Goal: Task Accomplishment & Management: Manage account settings

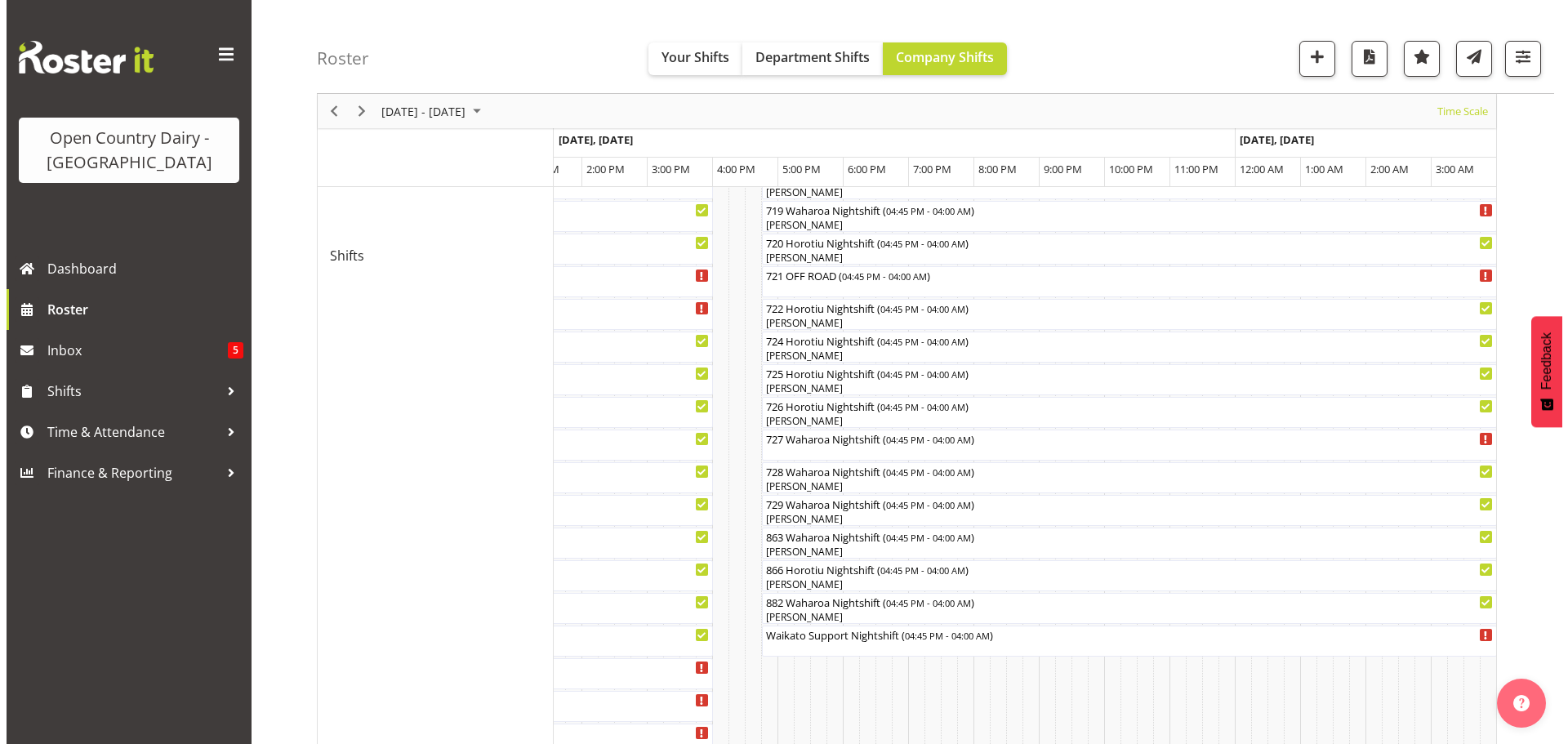
scroll to position [817, 0]
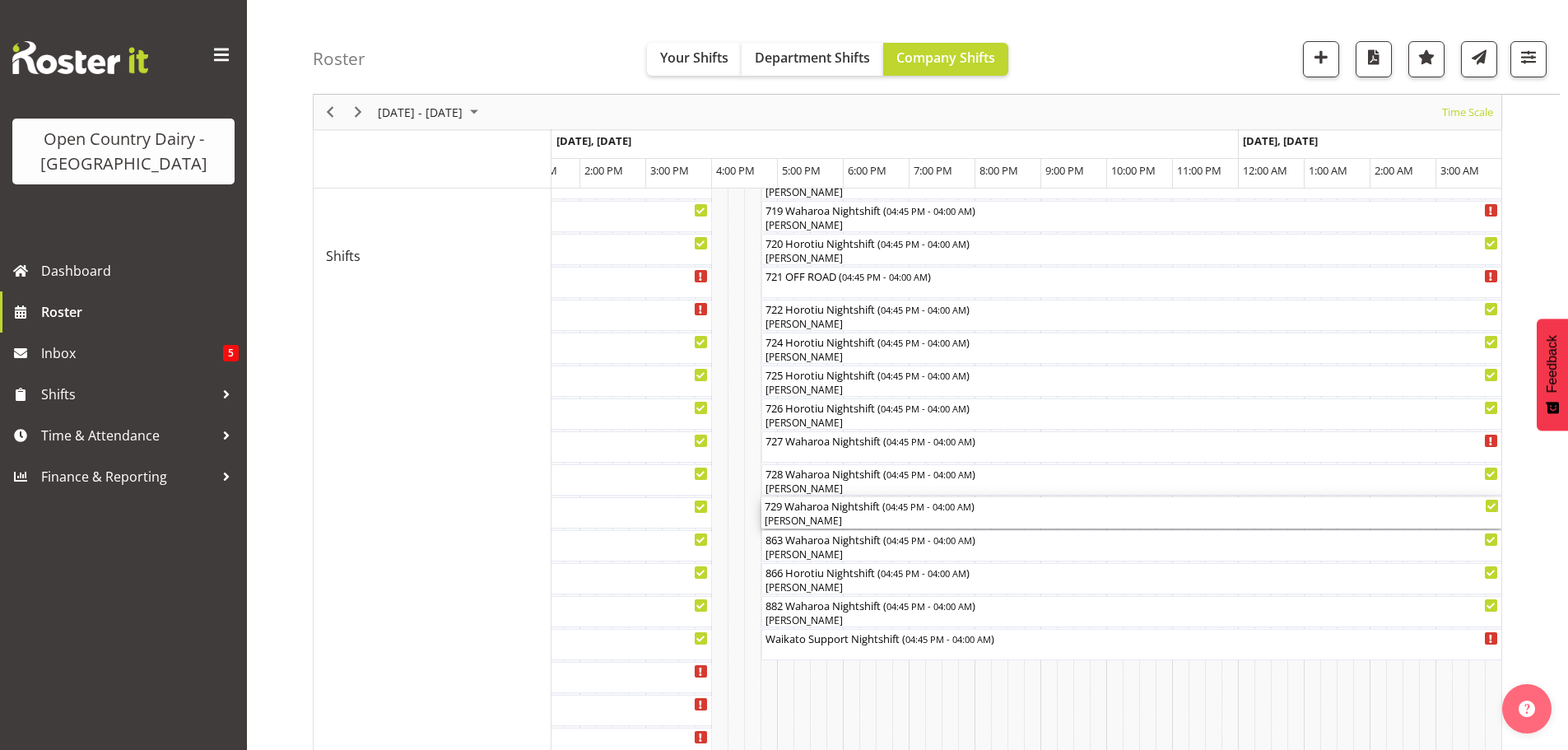
click at [819, 518] on div "[PERSON_NAME]" at bounding box center [1132, 521] width 735 height 15
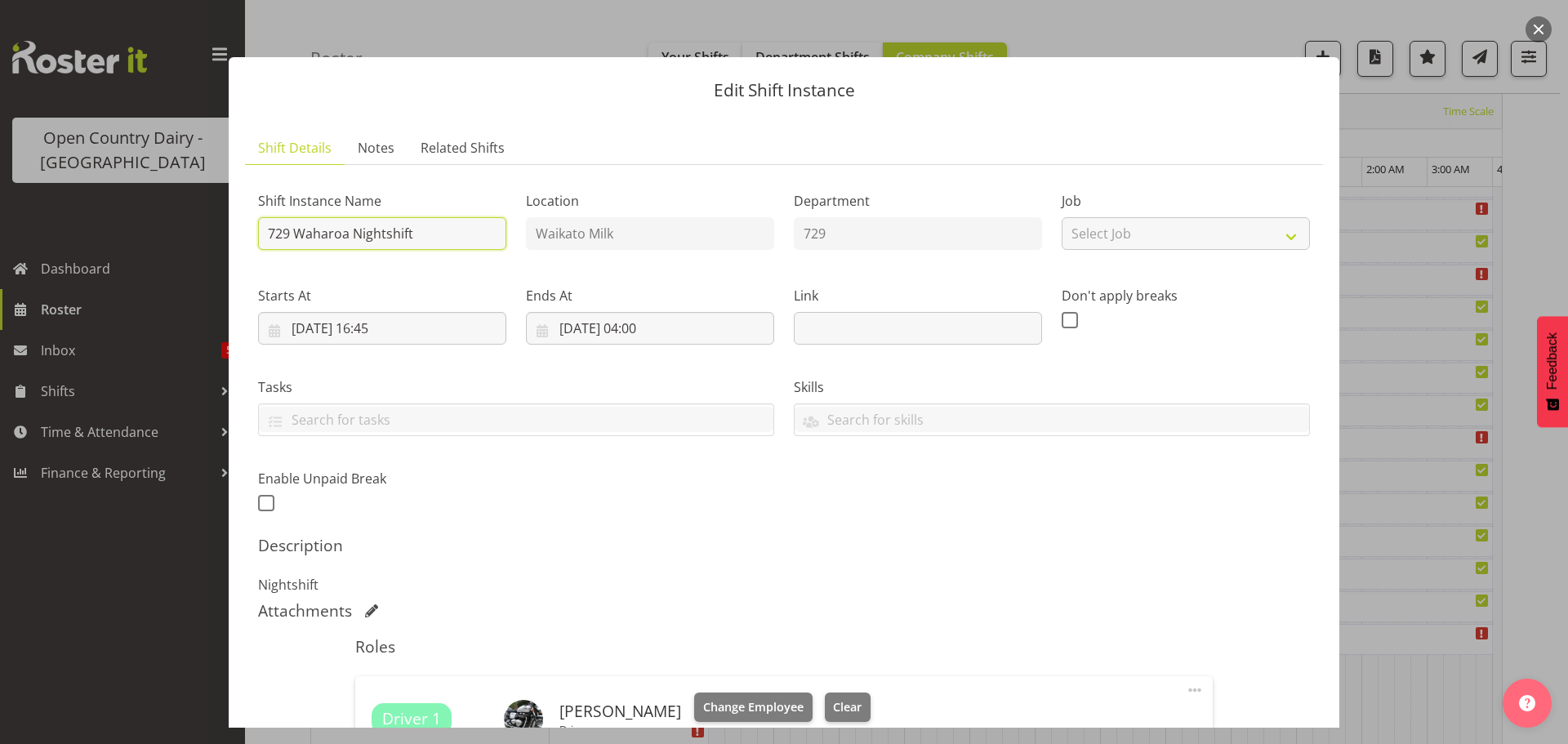
click at [428, 232] on input "729 Waharoa Nightshift" at bounding box center [382, 233] width 248 height 33
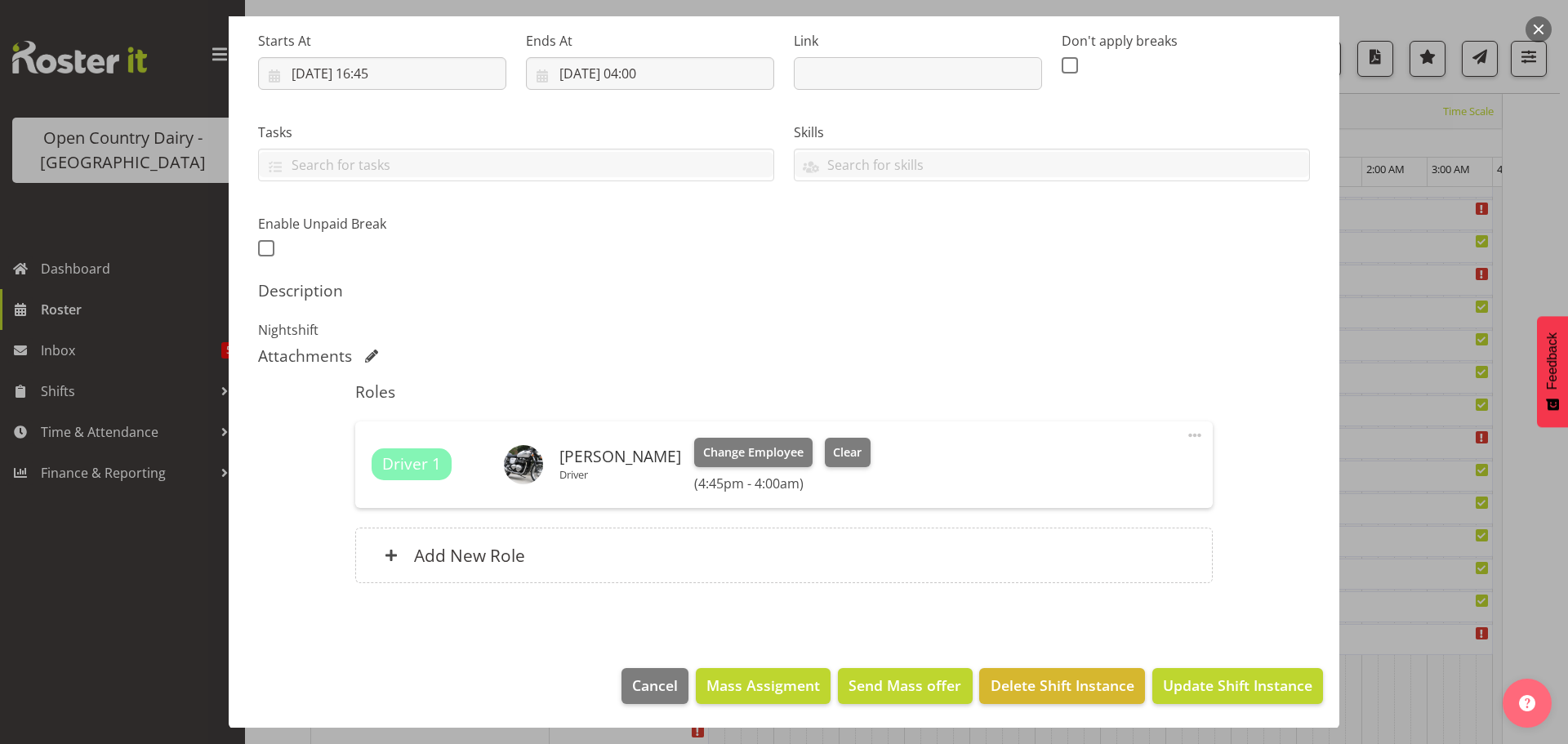
scroll to position [255, 0]
type input "729 Permeate ex Waharoa to Horotiu"
click at [1183, 680] on span "Update Shift Instance" at bounding box center [1238, 685] width 149 height 21
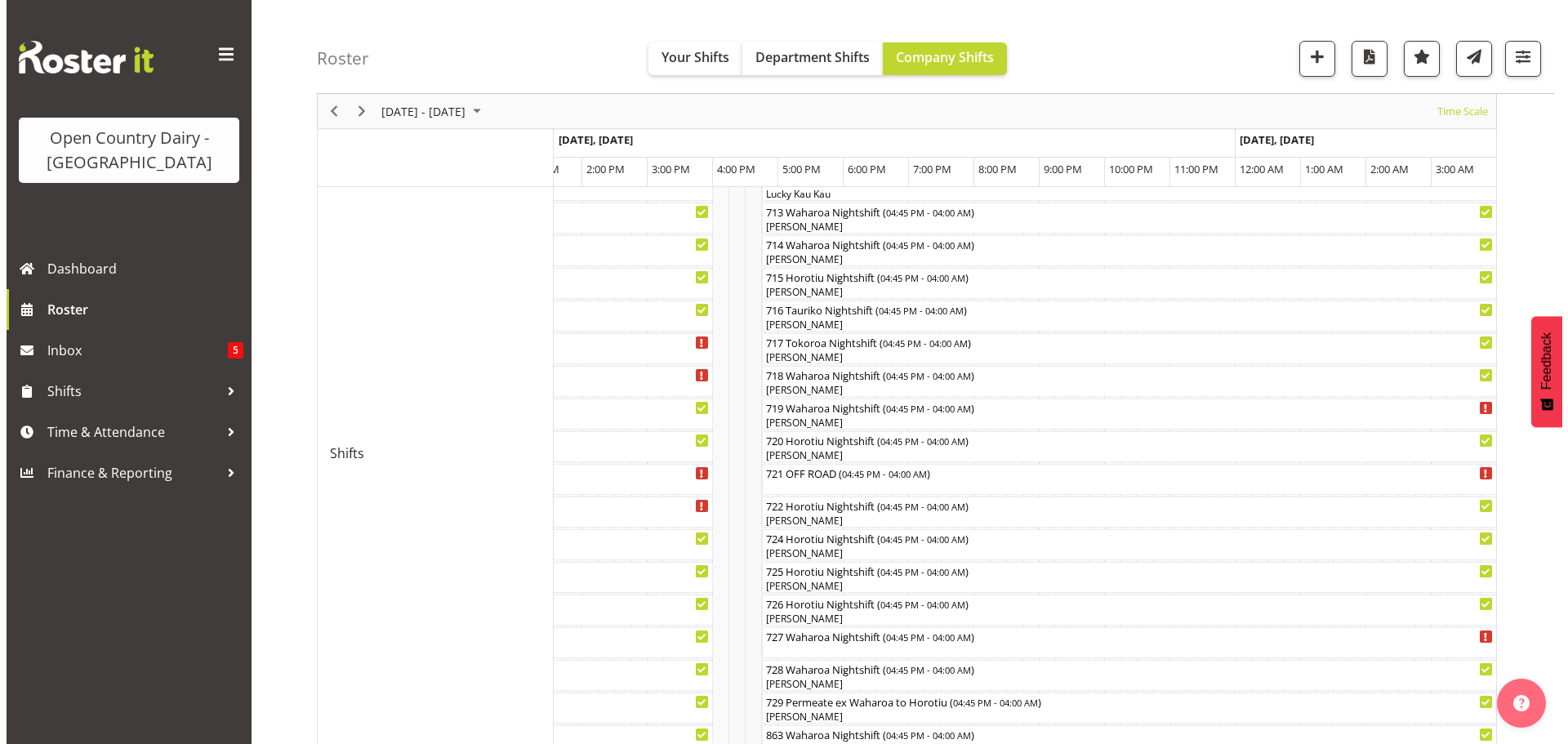
scroll to position [799, 0]
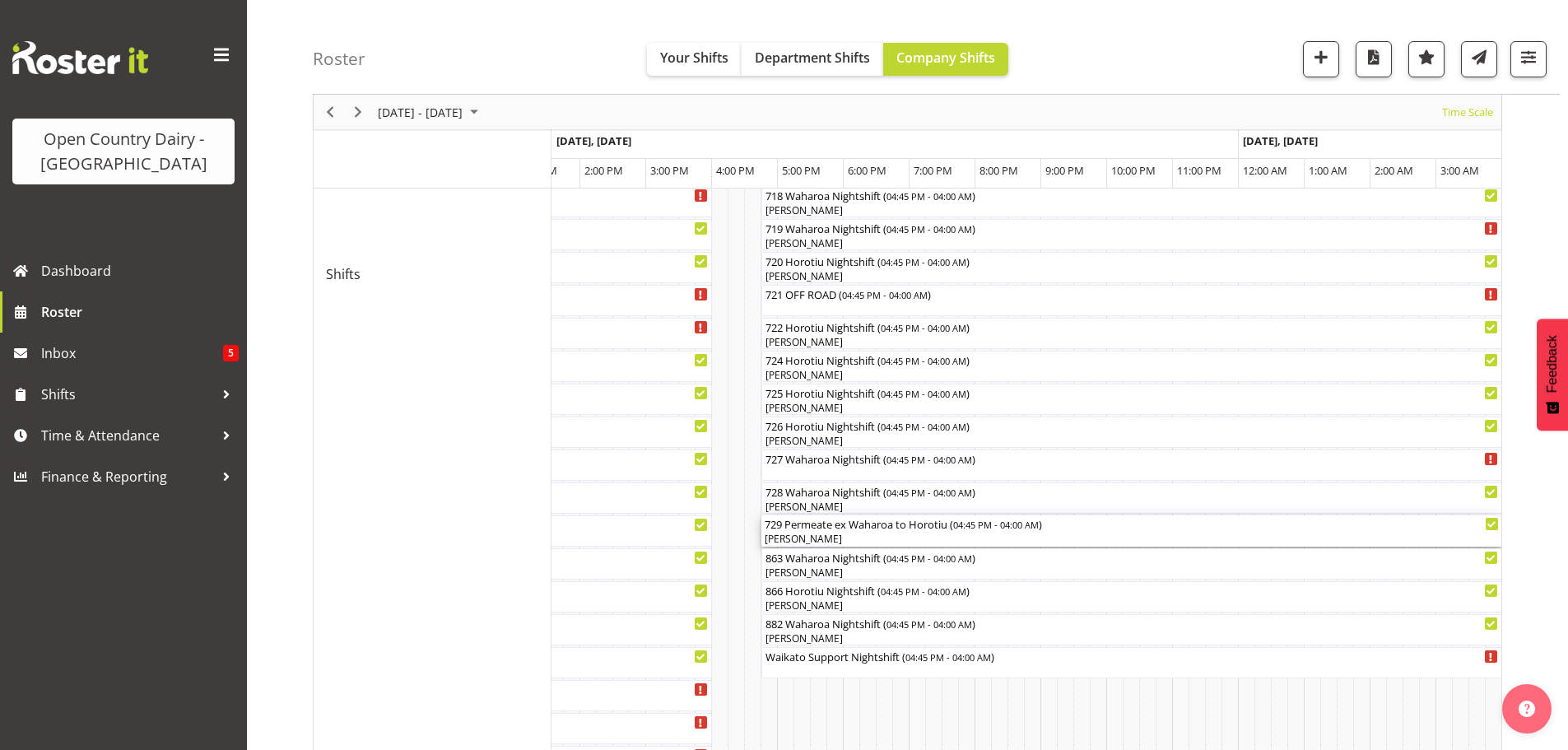
click at [857, 533] on div "[PERSON_NAME]" at bounding box center [1132, 539] width 735 height 15
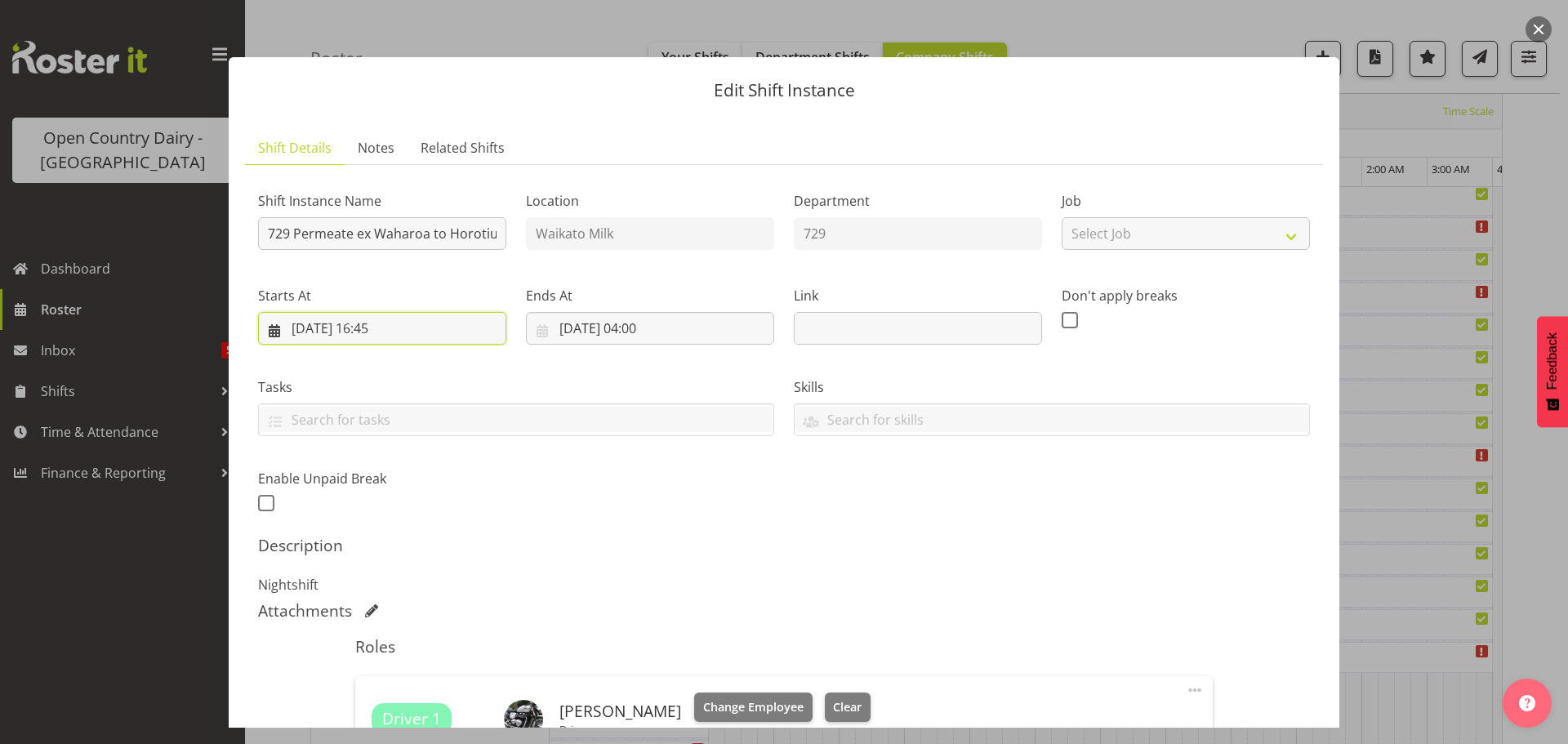
click at [384, 329] on input "[DATE] 16:45" at bounding box center [382, 328] width 248 height 33
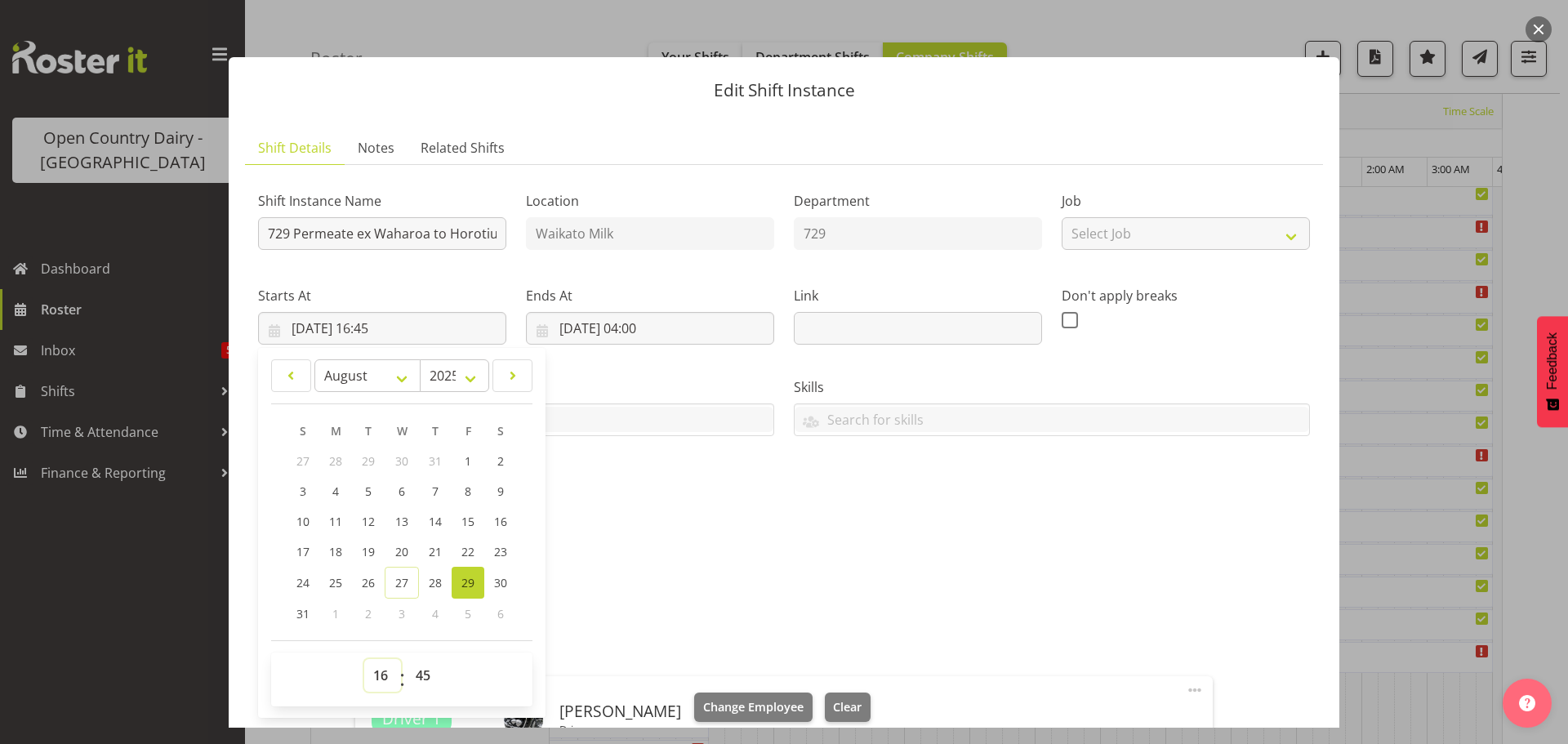
drag, startPoint x: 380, startPoint y: 678, endPoint x: 381, endPoint y: 669, distance: 9.1
click at [380, 675] on select "00 01 02 03 04 05 06 07 08 09 10 11 12 13 14 15 16 17 18 19 20 21 22 23" at bounding box center [383, 675] width 37 height 33
select select "17"
click at [364, 659] on select "00 01 02 03 04 05 06 07 08 09 10 11 12 13 14 15 16 17 18 19 20 21 22 23" at bounding box center [383, 675] width 37 height 33
type input "[DATE] 17:45"
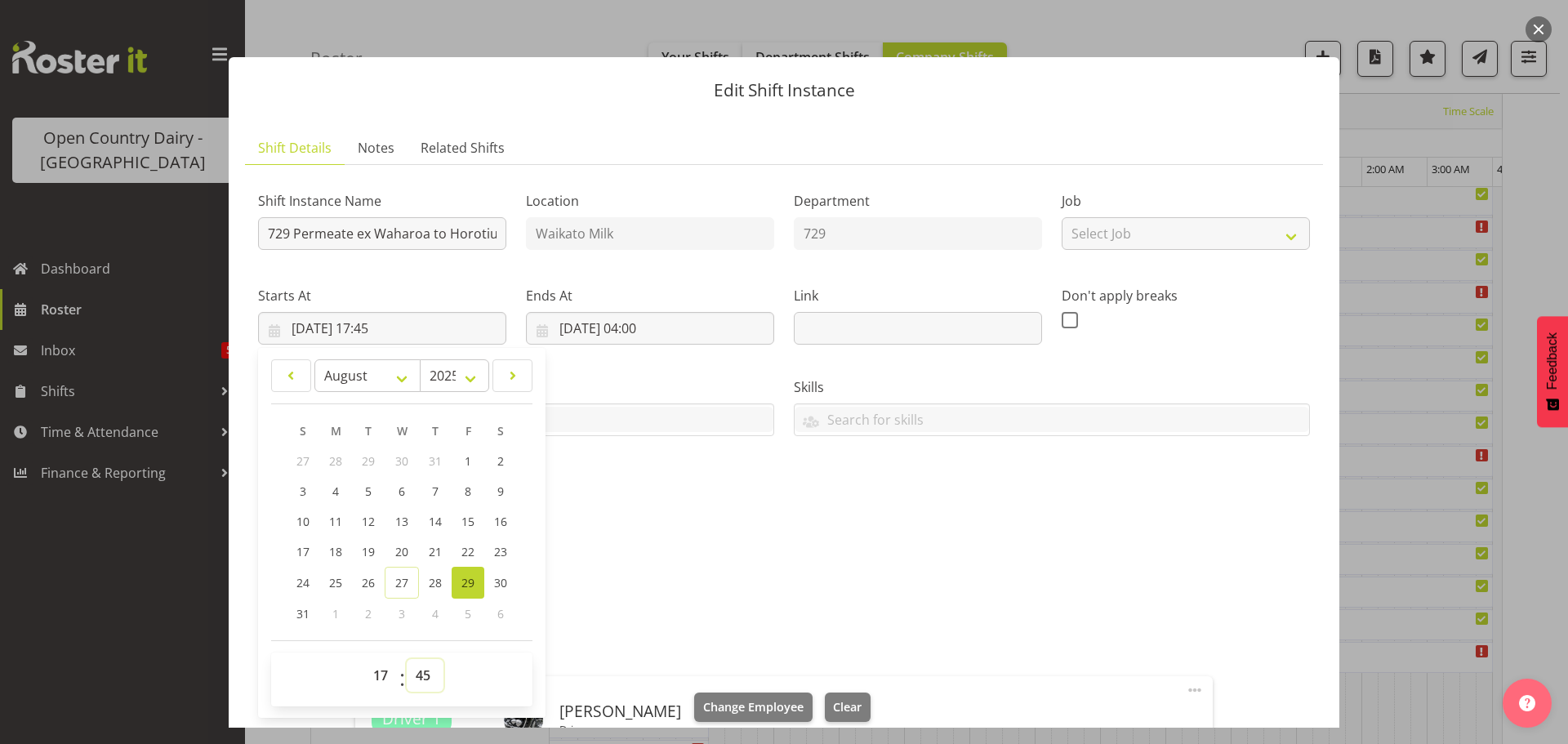
click at [424, 677] on select "00 01 02 03 04 05 06 07 08 09 10 11 12 13 14 15 16 17 18 19 20 21 22 23 24 25 2…" at bounding box center [425, 675] width 37 height 33
select select "0"
click at [406, 659] on select "00 01 02 03 04 05 06 07 08 09 10 11 12 13 14 15 16 17 18 19 20 21 22 23 24 25 2…" at bounding box center [425, 675] width 37 height 33
type input "[DATE] 17:00"
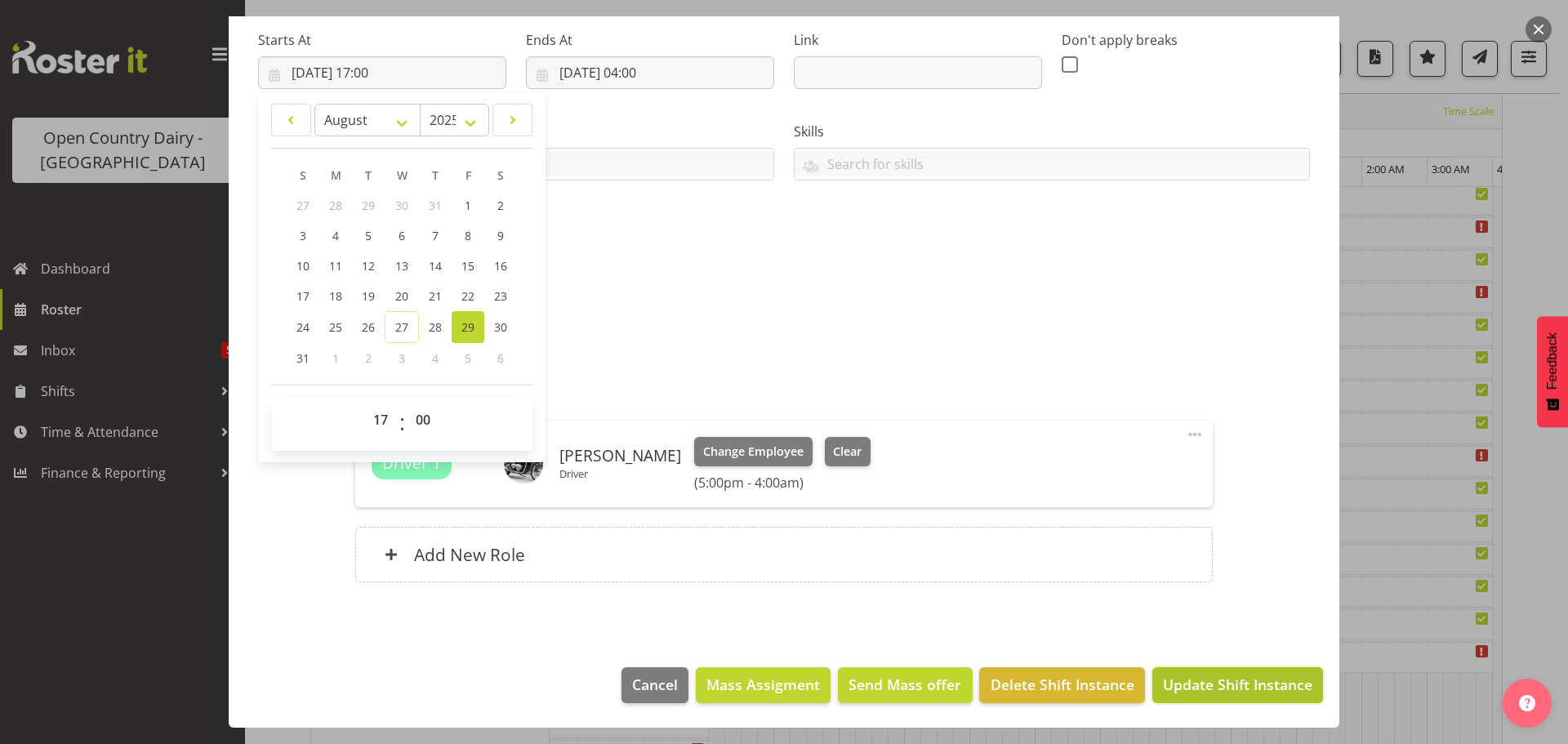
click at [1228, 679] on span "Update Shift Instance" at bounding box center [1238, 685] width 149 height 21
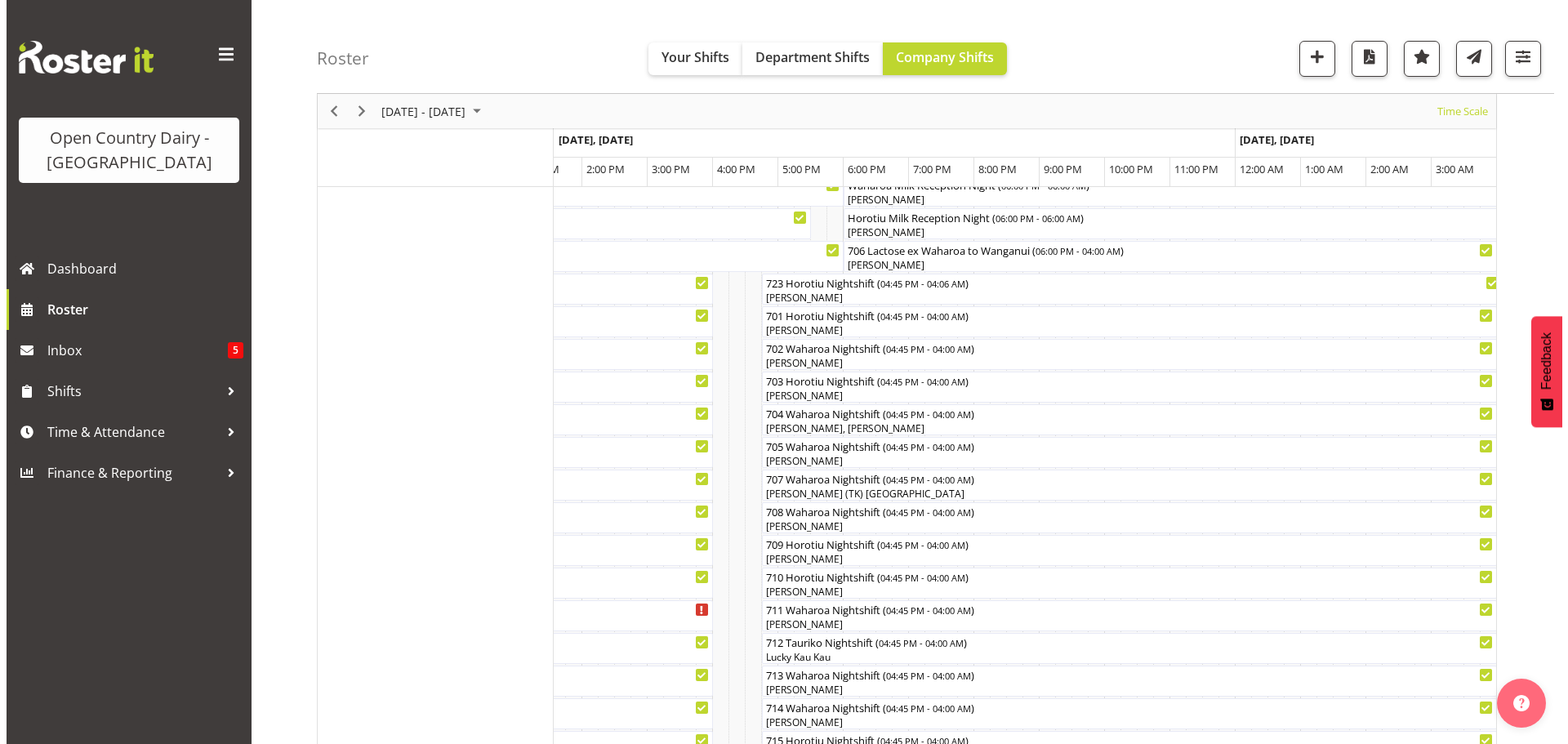
scroll to position [146, 0]
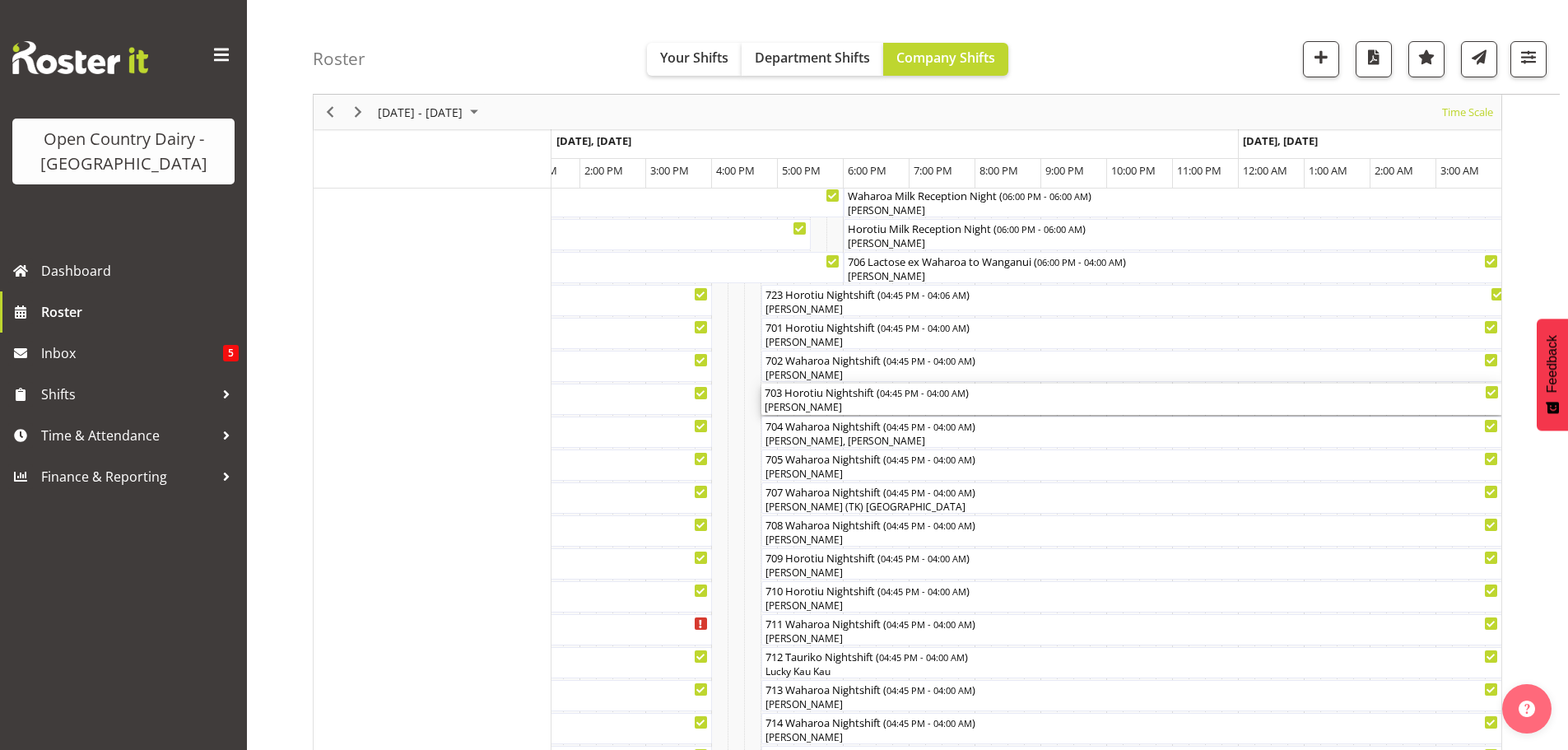
click at [869, 403] on div "[PERSON_NAME]" at bounding box center [1132, 407] width 735 height 15
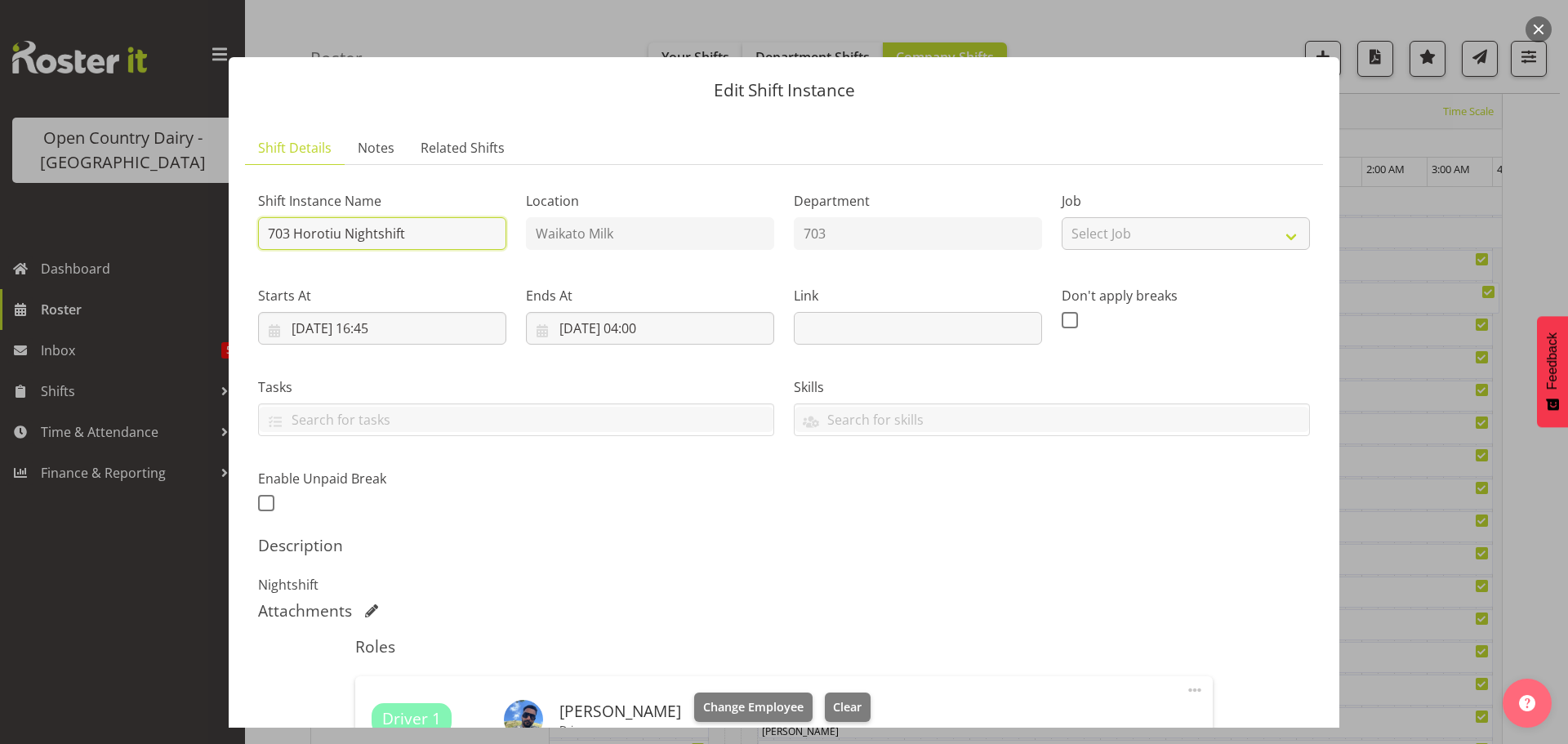
click at [432, 232] on input "703 Horotiu Nightshift" at bounding box center [382, 233] width 248 height 33
type input "703 Cream to Talleys TRUCK ONLY"
click at [373, 324] on input "[DATE] 16:45" at bounding box center [382, 328] width 248 height 33
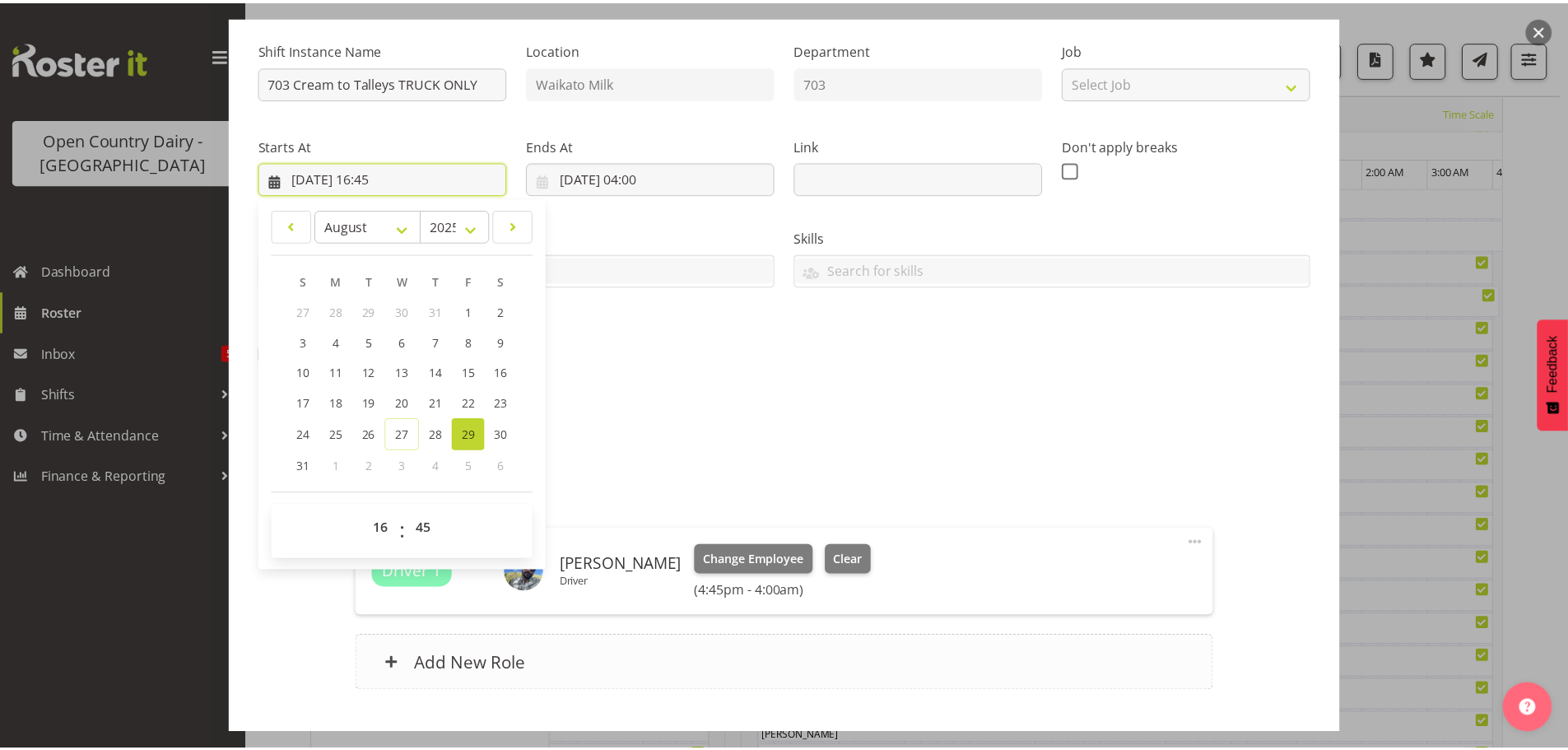
scroll to position [247, 0]
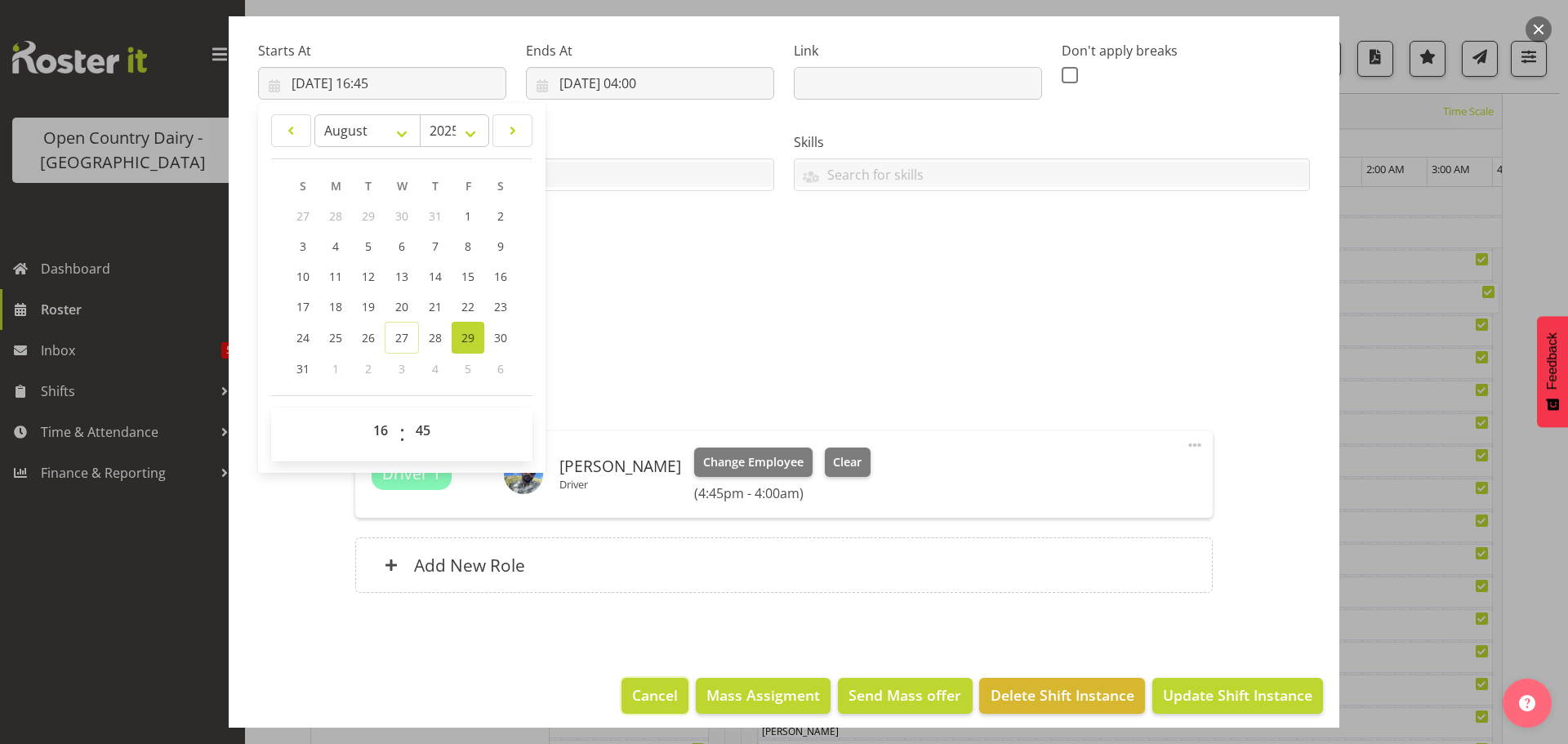
click at [636, 698] on span "Cancel" at bounding box center [655, 695] width 46 height 21
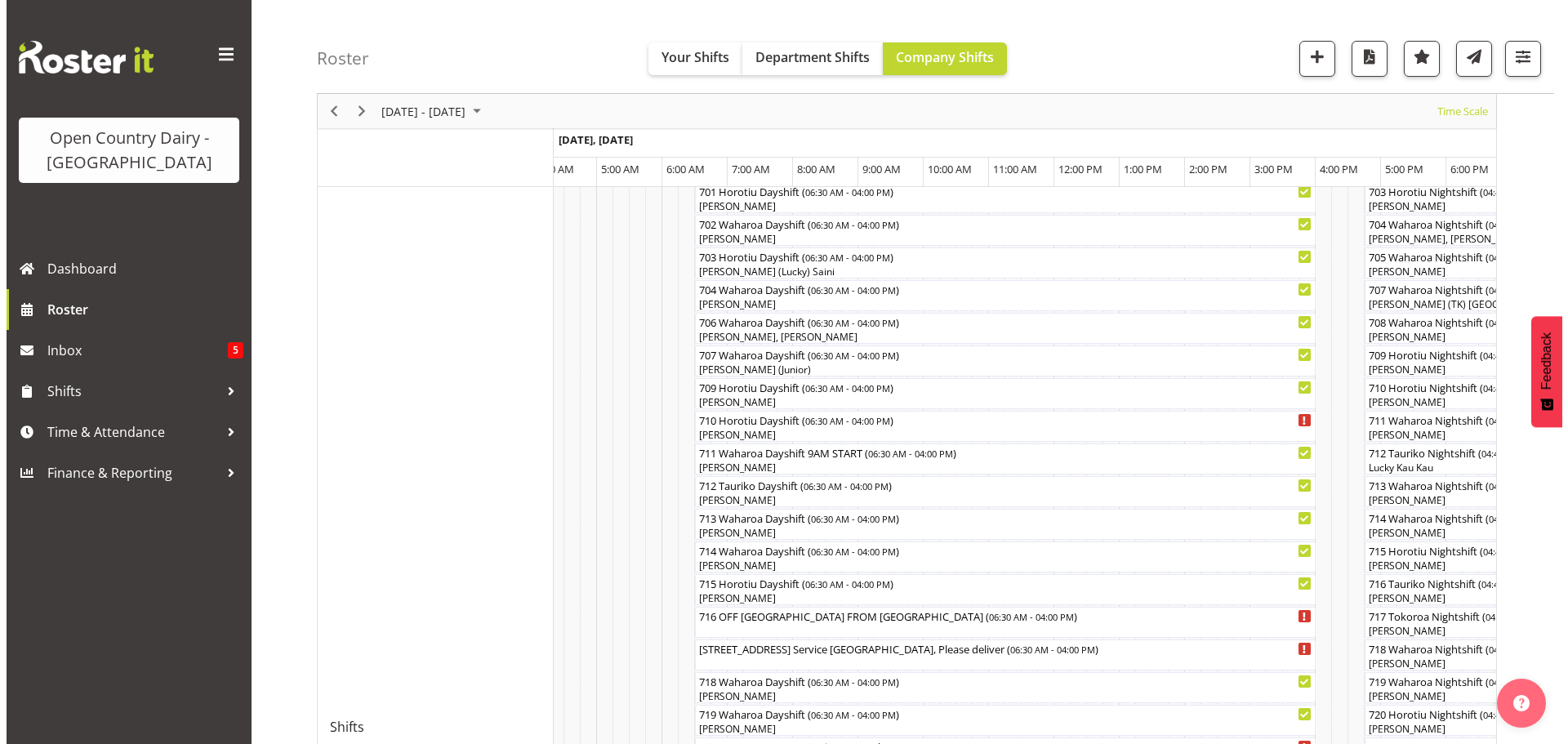
scroll to position [131, 0]
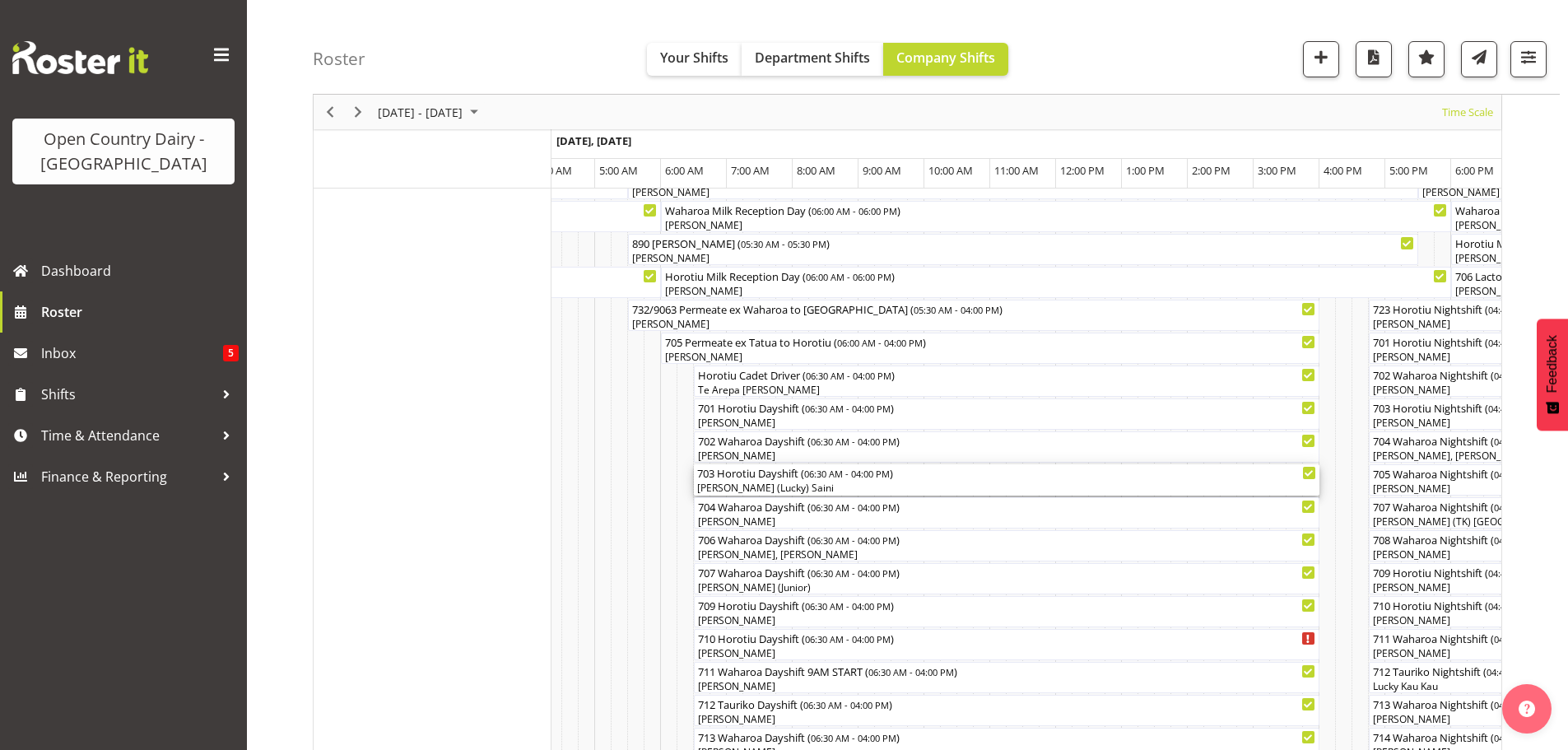
click at [774, 483] on div "[PERSON_NAME] (Lucky) Saini" at bounding box center [1006, 488] width 619 height 15
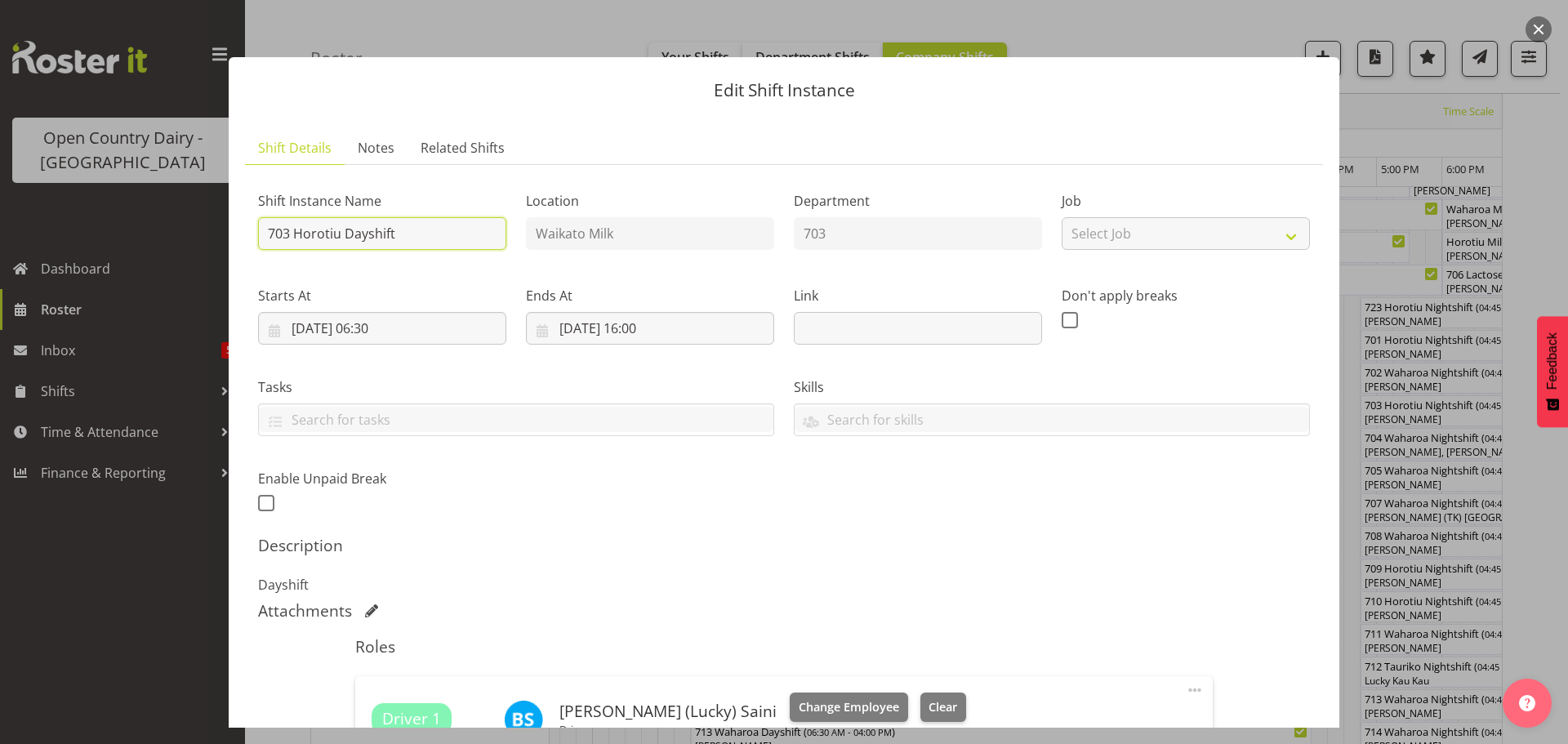
click at [428, 239] on input "703 Horotiu Dayshift" at bounding box center [382, 233] width 248 height 33
type input "7"
type input "703 Cream to Talleys TRUCK ONLY"
drag, startPoint x: 367, startPoint y: 330, endPoint x: 377, endPoint y: 329, distance: 10.0
click at [370, 330] on input "[DATE] 06:30" at bounding box center [382, 328] width 248 height 33
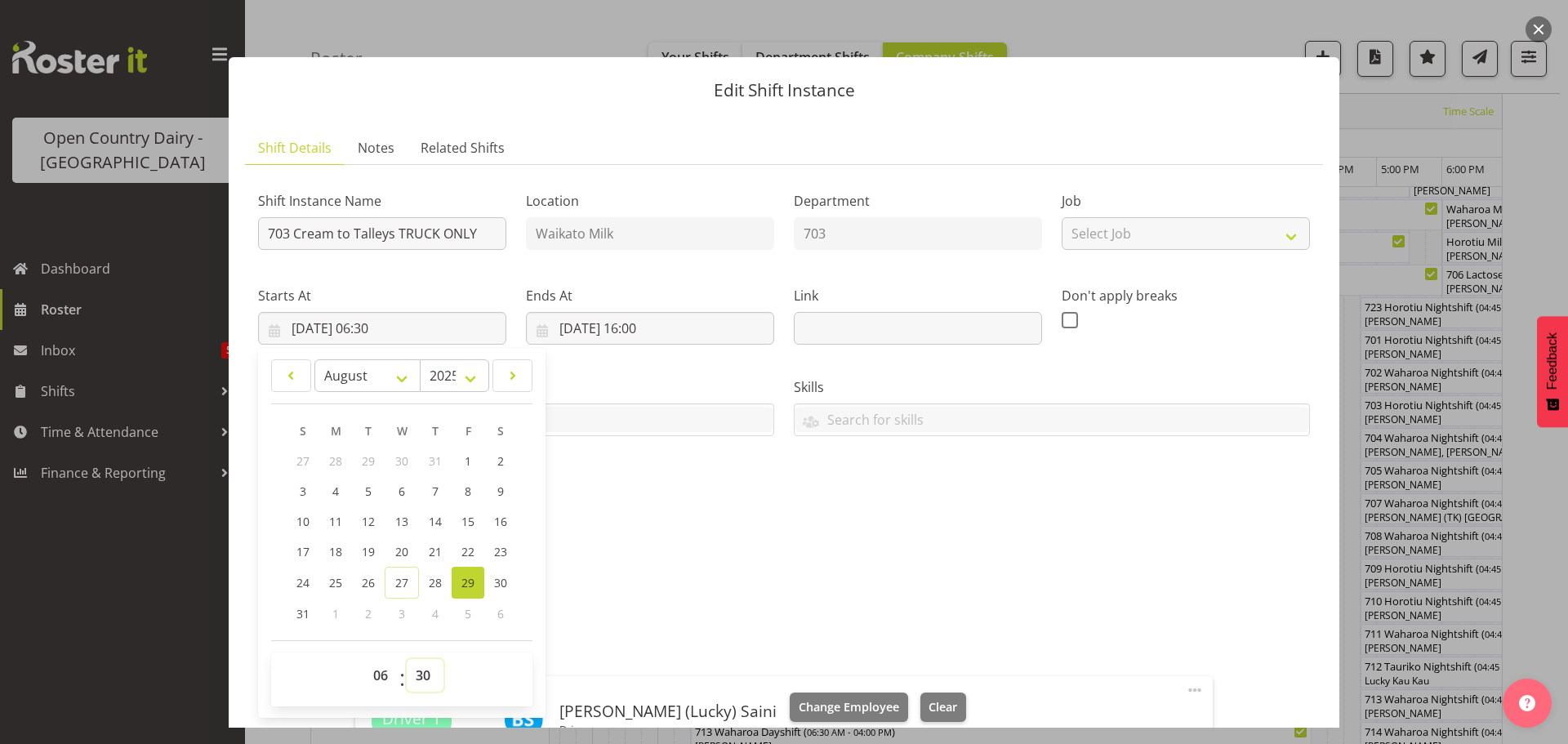
click at [419, 675] on select "00 01 02 03 04 05 06 07 08 09 10 11 12 13 14 15 16 17 18 19 20 21 22 23 24 25 2…" at bounding box center [425, 675] width 37 height 33
select select "0"
click at [406, 659] on select "00 01 02 03 04 05 06 07 08 09 10 11 12 13 14 15 16 17 18 19 20 21 22 23 24 25 2…" at bounding box center [425, 675] width 37 height 33
type input "[DATE] 06:00"
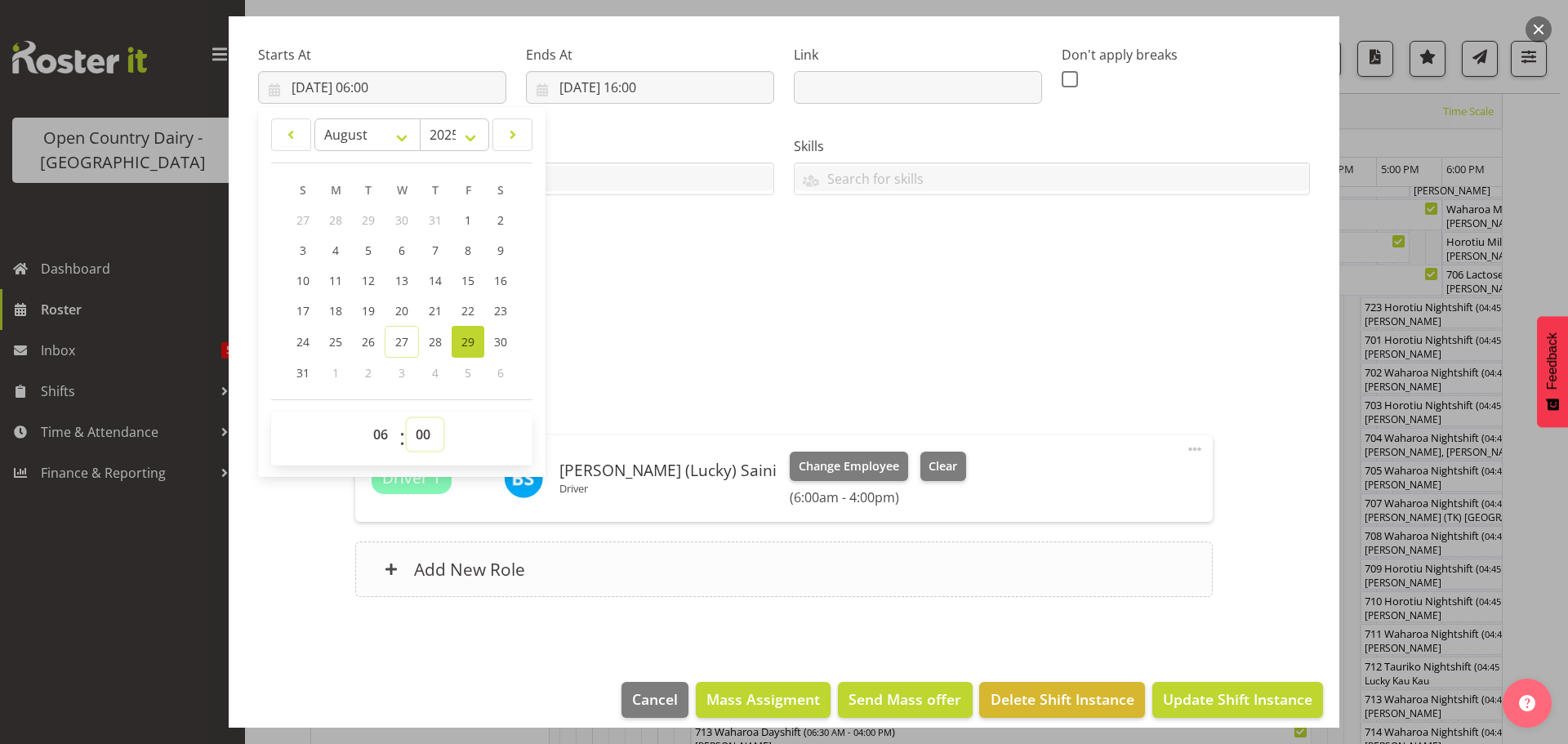
scroll to position [255, 0]
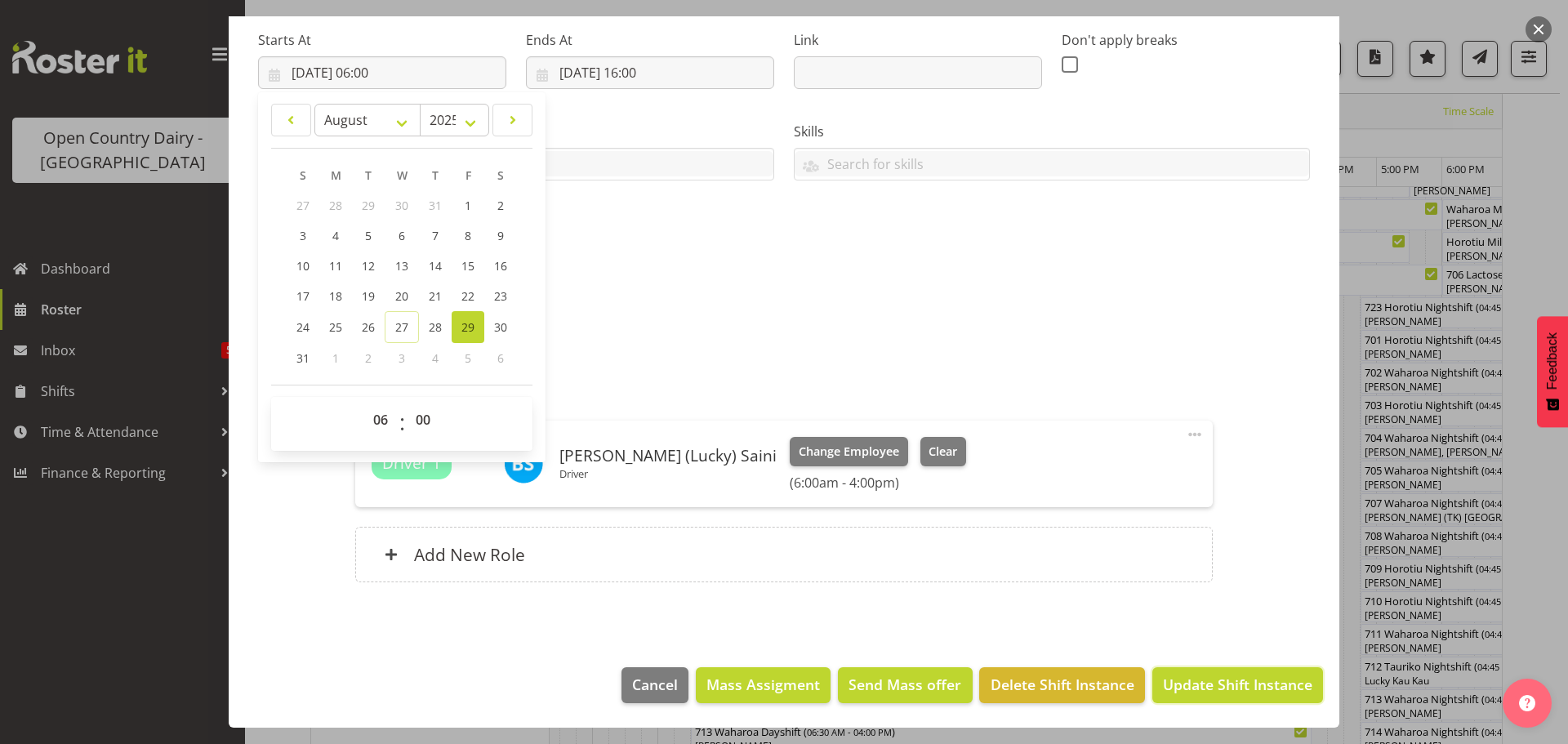
click at [1213, 681] on span "Update Shift Instance" at bounding box center [1238, 685] width 149 height 21
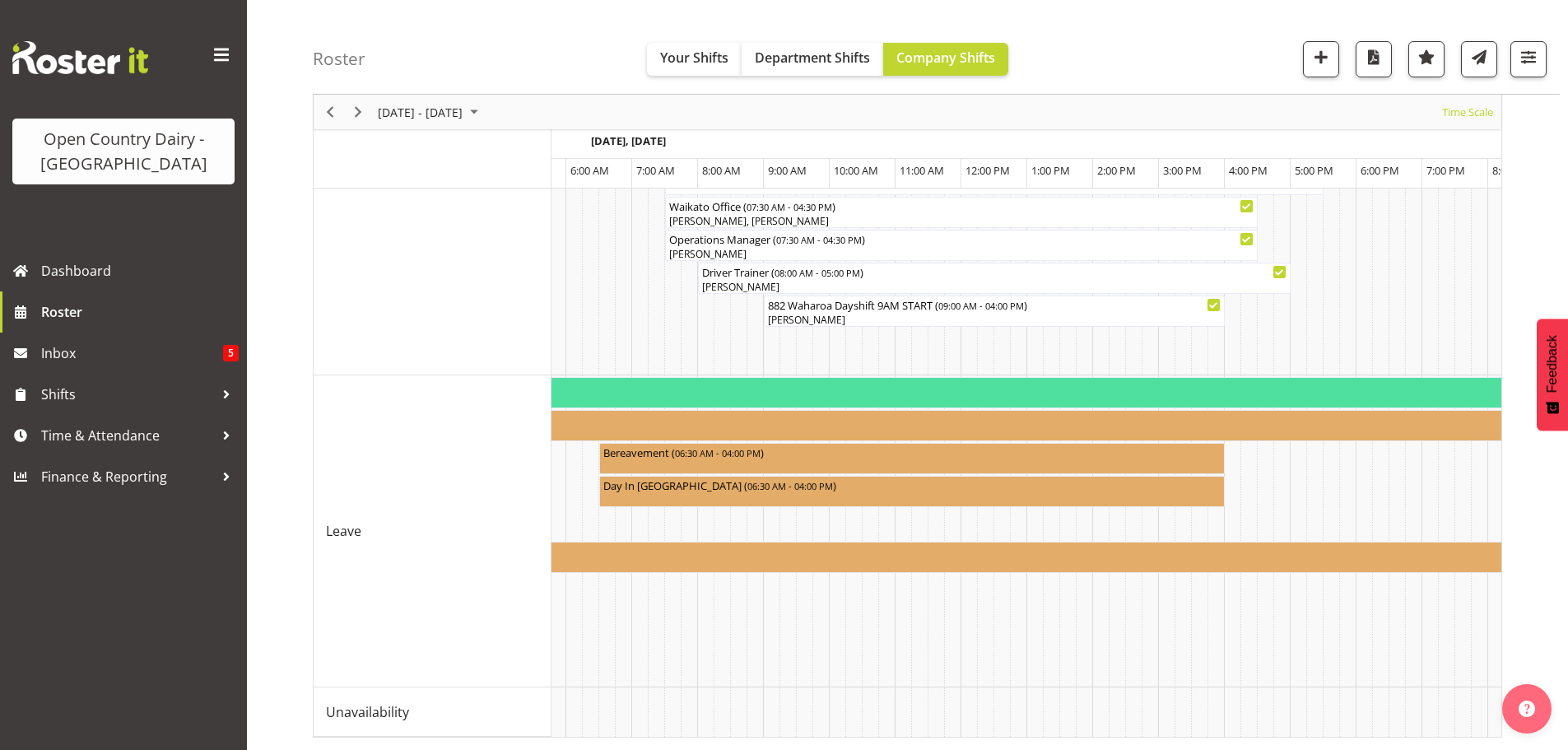
scroll to position [0, 6760]
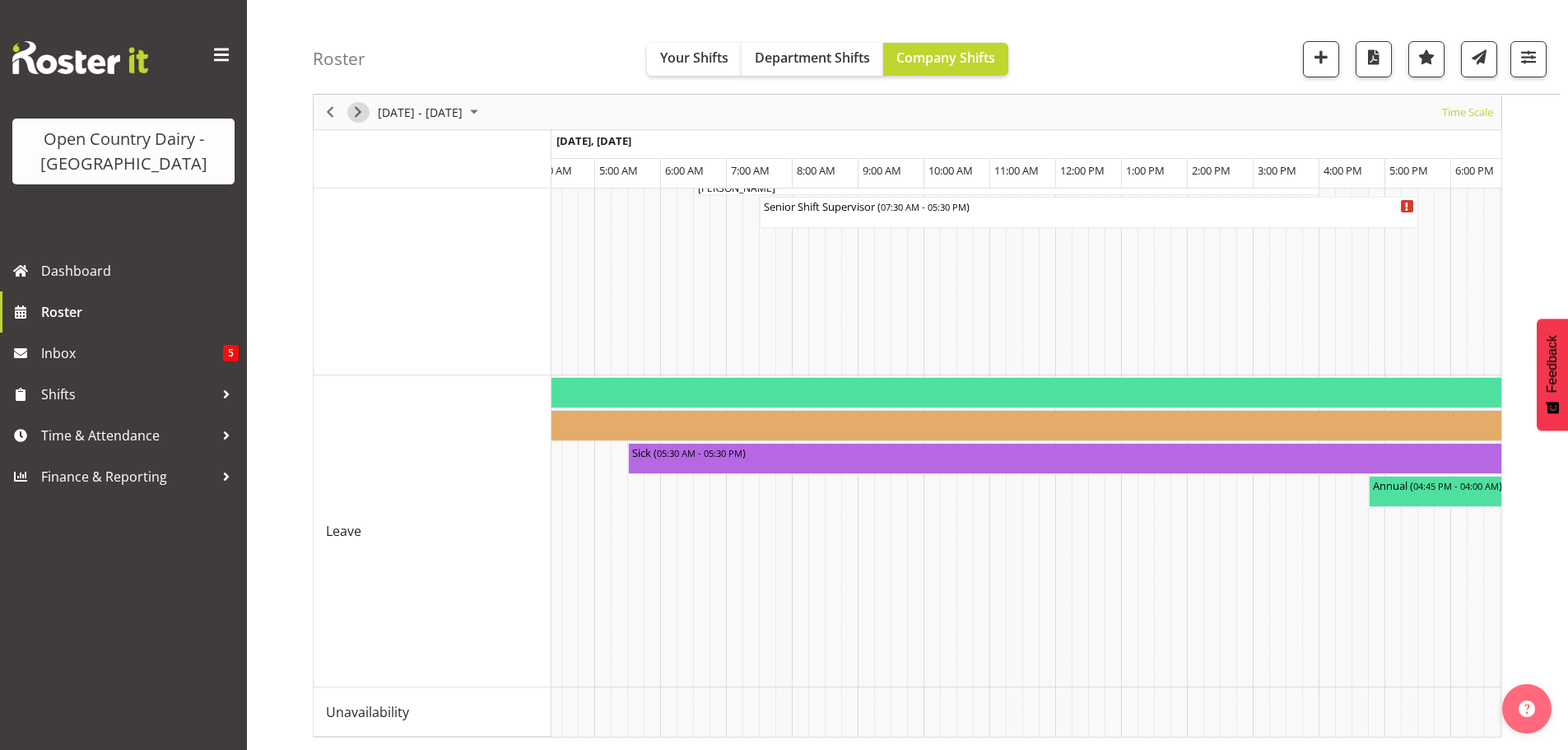
click at [355, 107] on span "Next" at bounding box center [358, 112] width 20 height 20
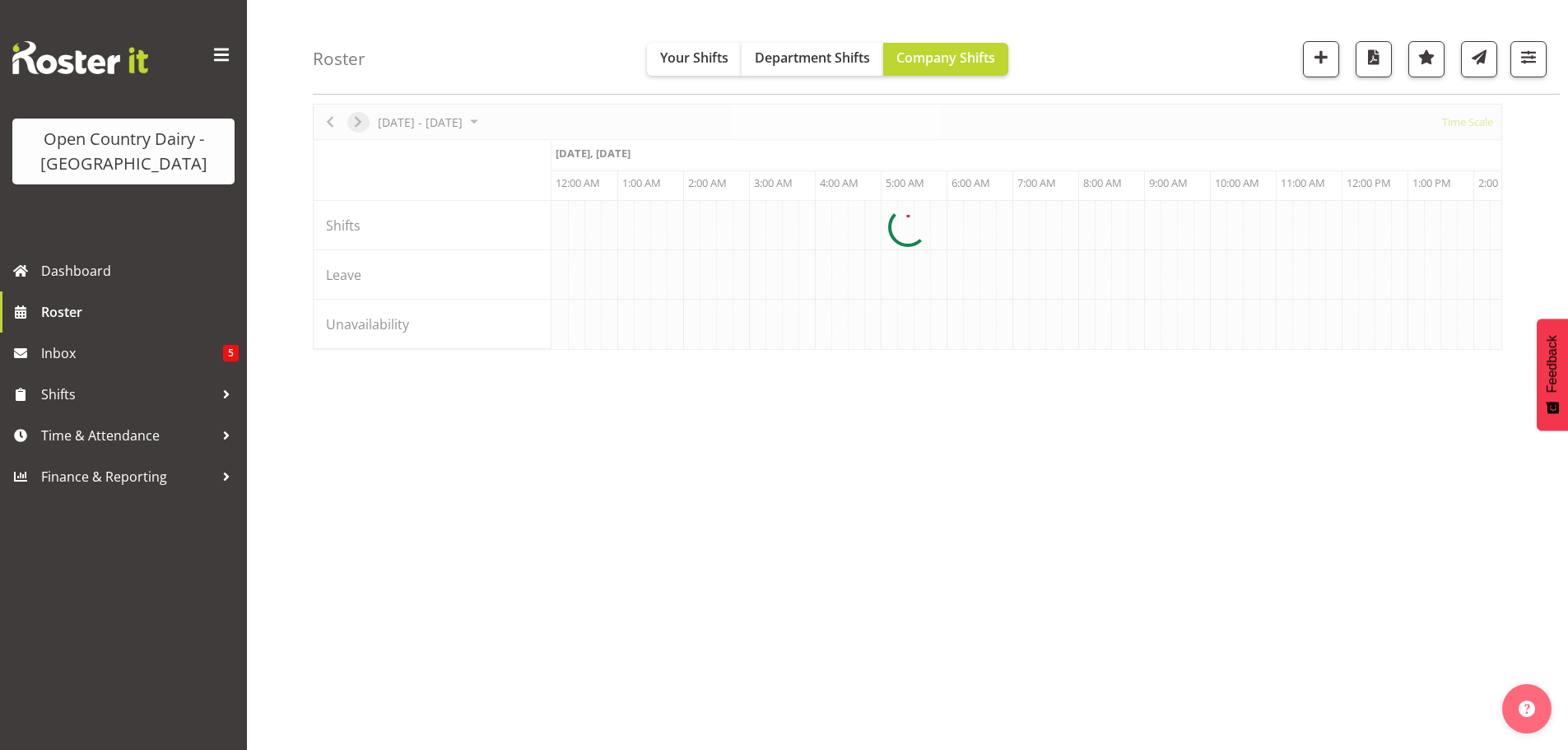
scroll to position [64, 0]
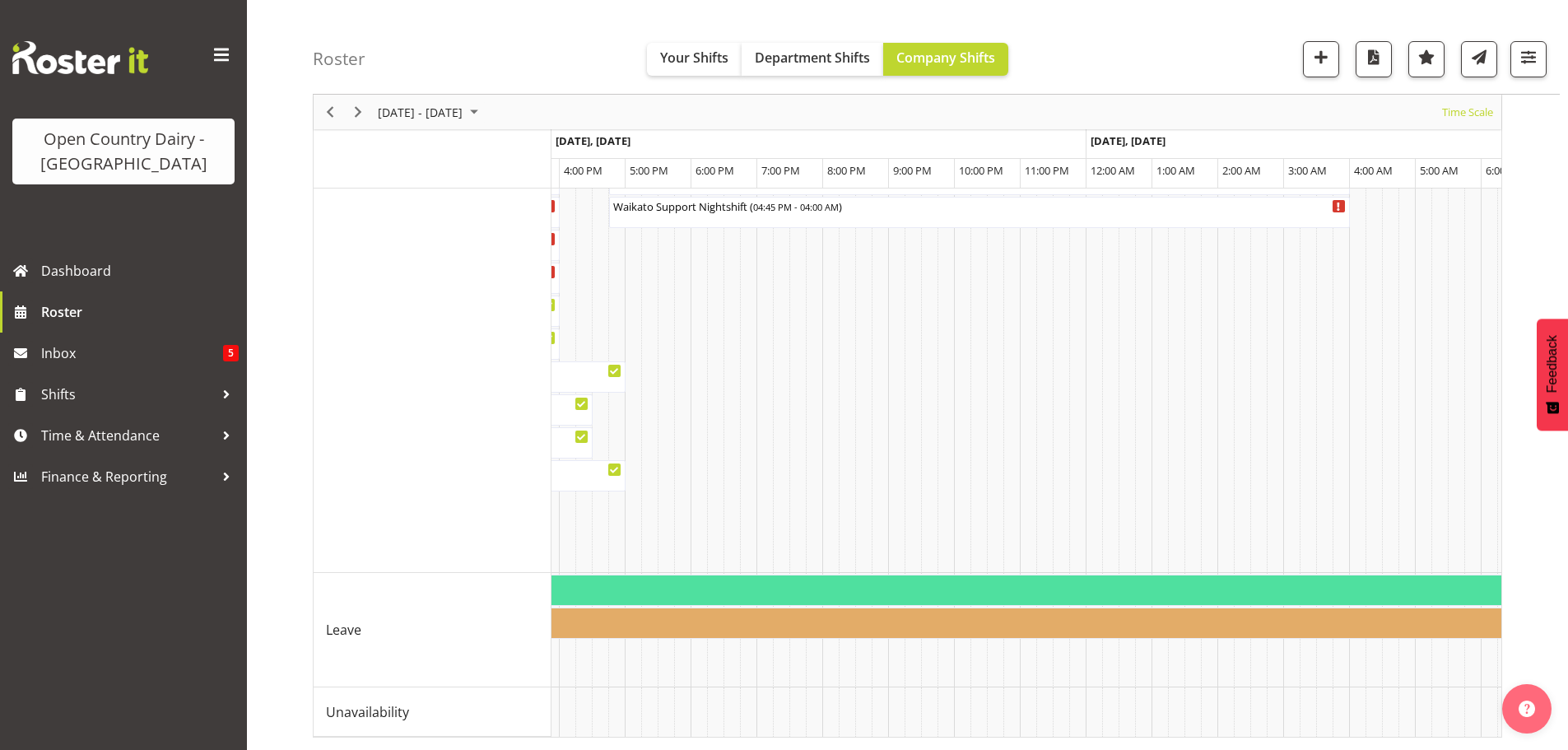
scroll to position [0, 43]
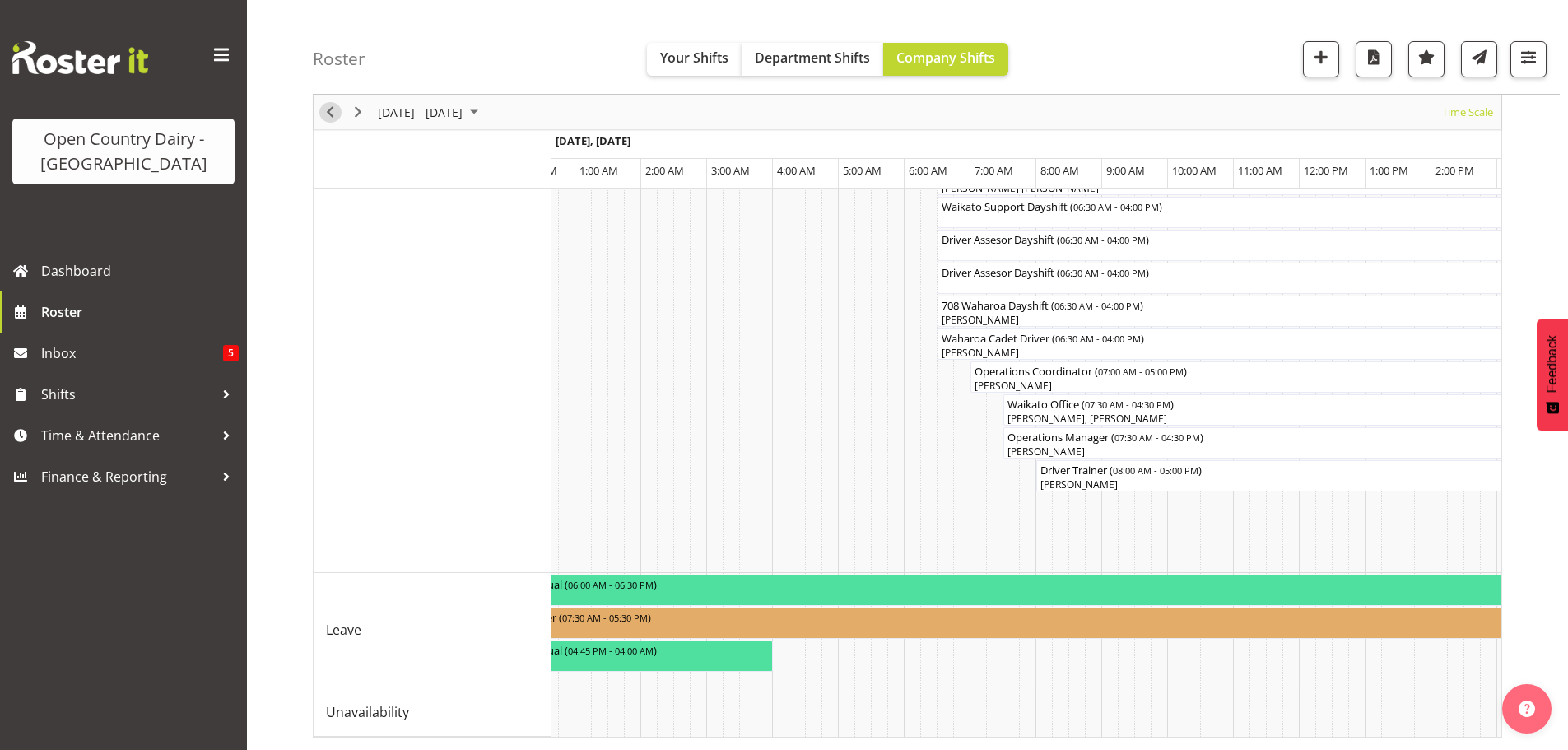
click at [329, 111] on span "Previous" at bounding box center [330, 112] width 20 height 20
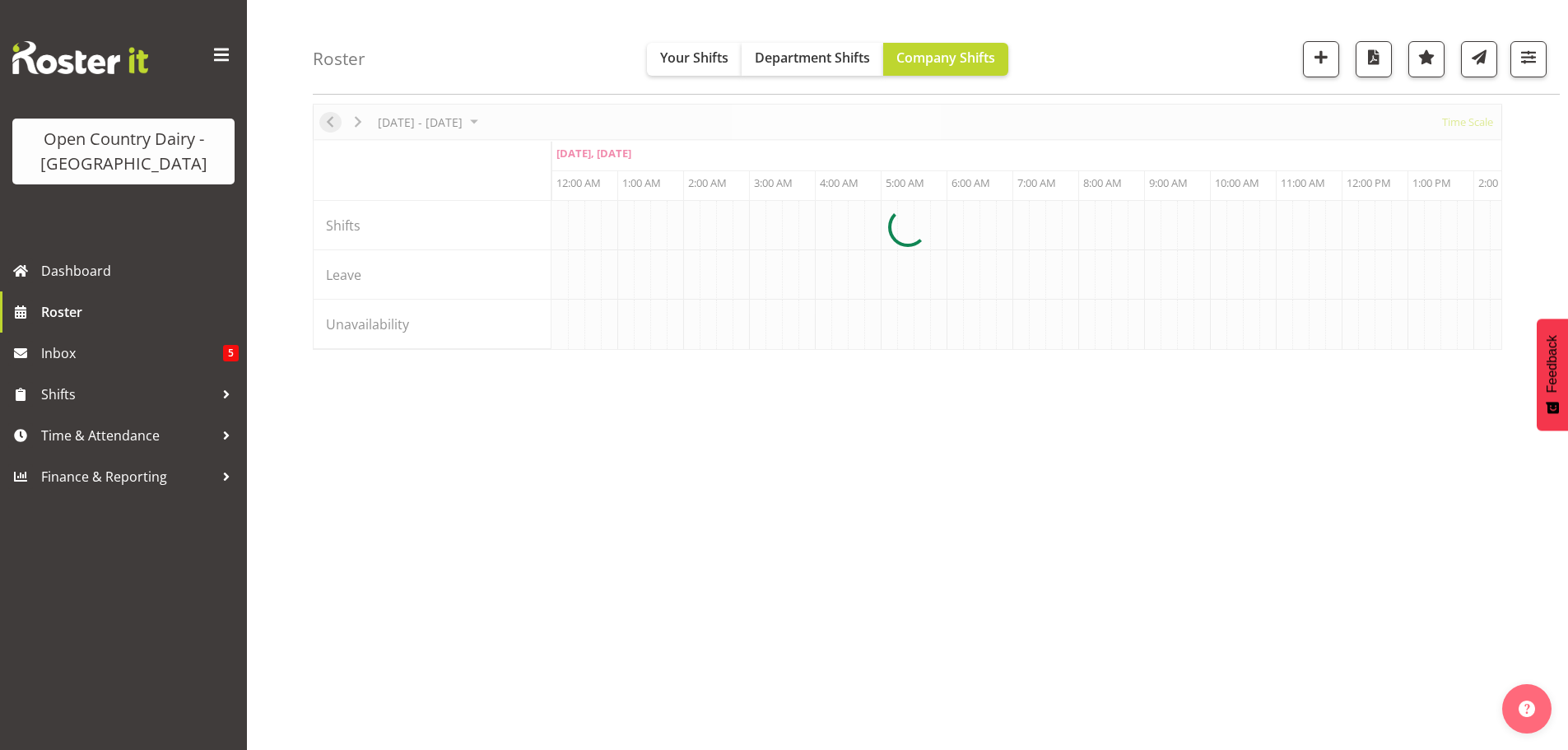
scroll to position [0, 3162]
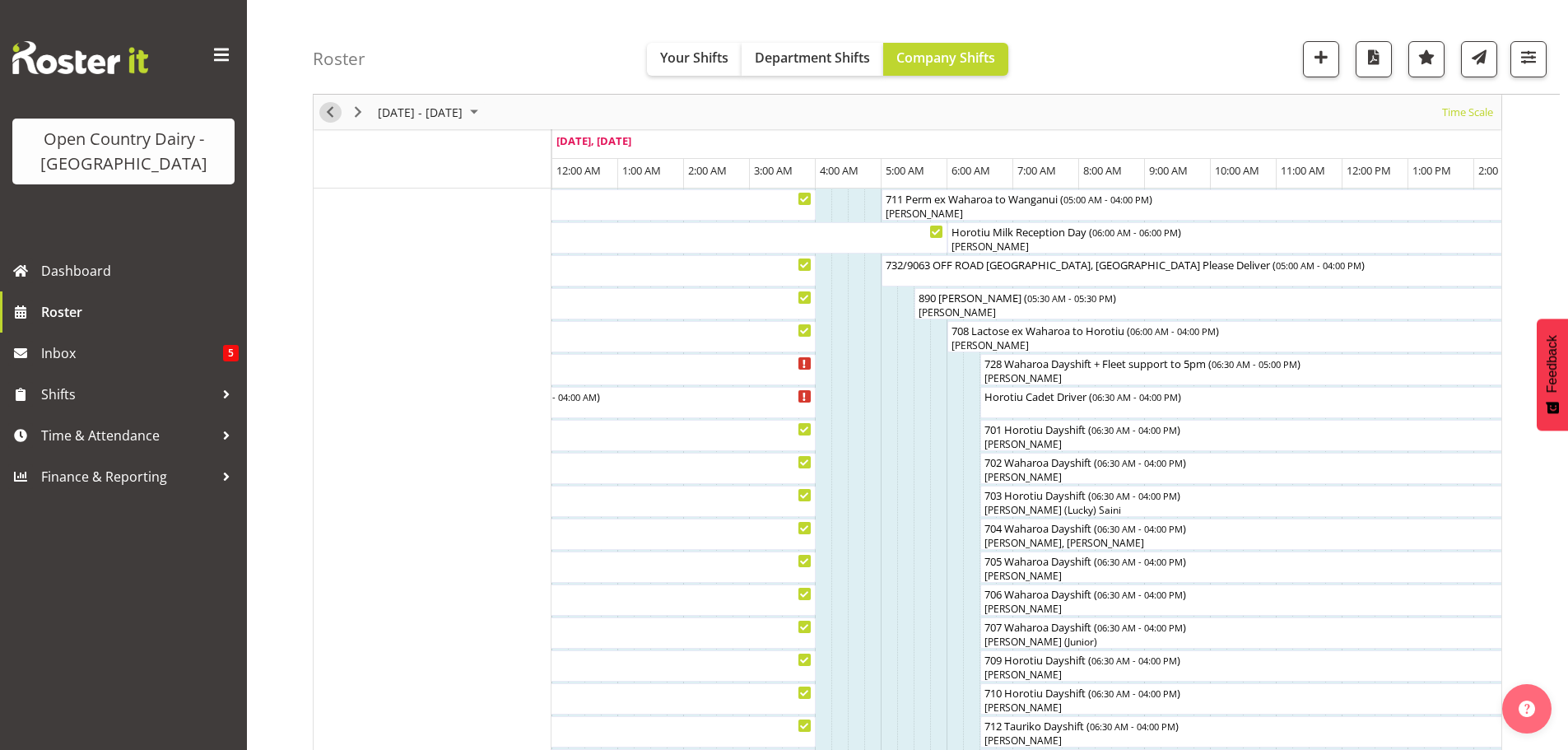
scroll to position [229, 0]
